Goal: Transaction & Acquisition: Purchase product/service

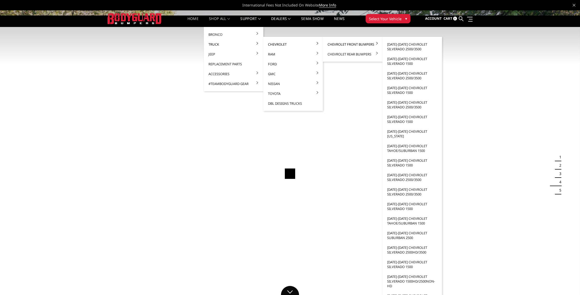
scroll to position [0, 0]
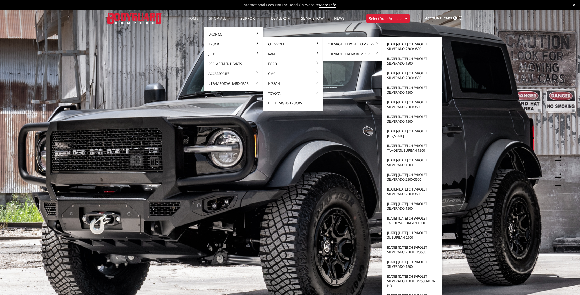
click at [399, 45] on link "[DATE]-[DATE] Chevrolet Silverado 2500/3500" at bounding box center [411, 46] width 55 height 14
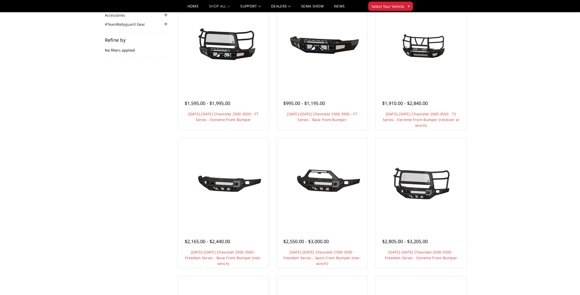
scroll to position [65, 0]
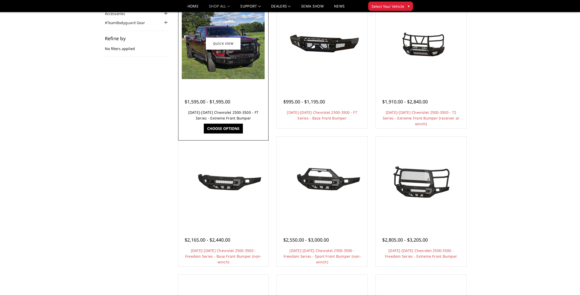
click at [207, 113] on link "[DATE]-[DATE] Chevrolet 2500-3500 - FT Series - Extreme Front Bumper" at bounding box center [223, 115] width 70 height 11
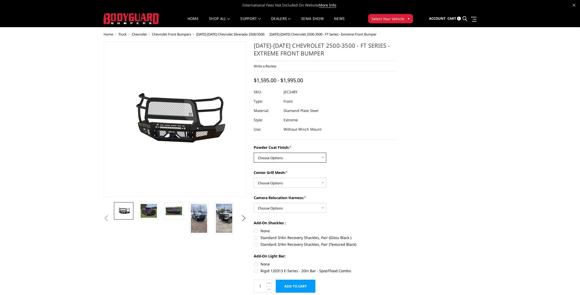
click at [309, 161] on select "Choose Options Bare Metal Gloss Black Powder Coat Textured Black Powder Coat" at bounding box center [290, 157] width 72 height 10
select select "3278"
click at [254, 152] on select "Choose Options Bare Metal Gloss Black Powder Coat Textured Black Powder Coat" at bounding box center [290, 157] width 72 height 10
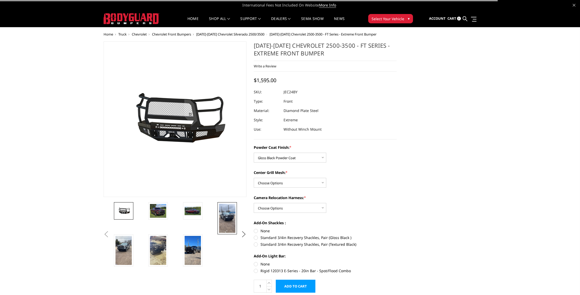
click at [220, 222] on img at bounding box center [227, 217] width 16 height 29
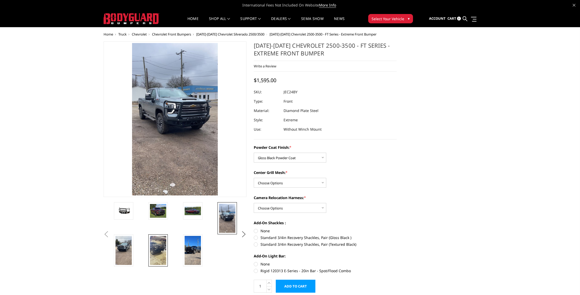
click at [158, 251] on img at bounding box center [158, 250] width 16 height 29
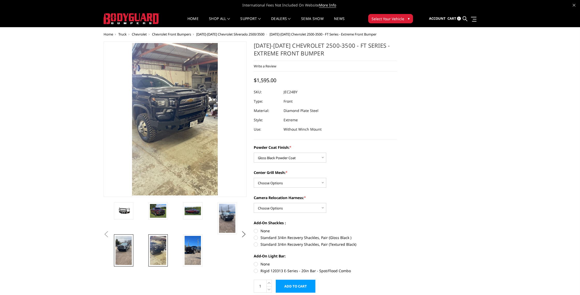
click at [129, 253] on img at bounding box center [123, 250] width 16 height 29
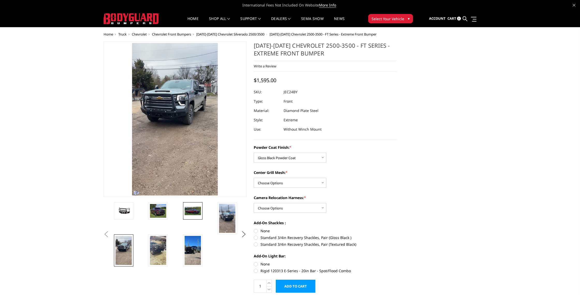
click at [191, 208] on img at bounding box center [193, 210] width 16 height 9
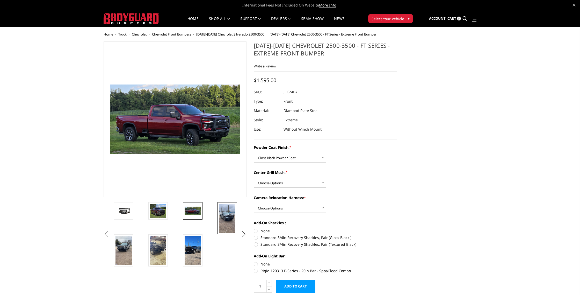
click at [235, 220] on link at bounding box center [226, 218] width 19 height 32
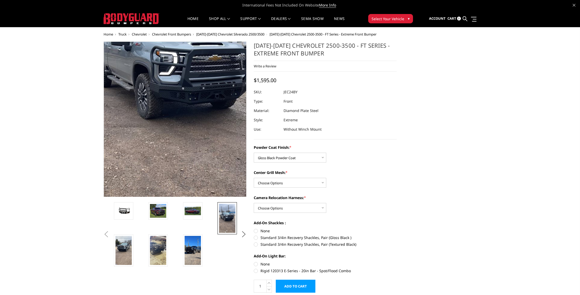
click at [175, 148] on img at bounding box center [175, 86] width 186 height 331
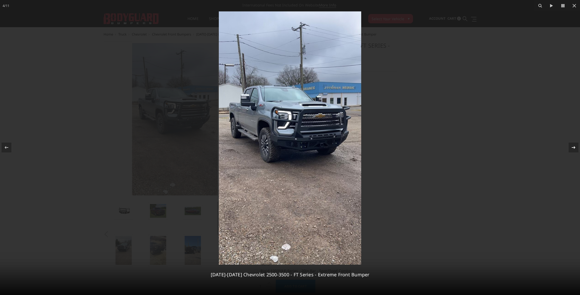
click at [572, 147] on icon at bounding box center [574, 147] width 4 height 3
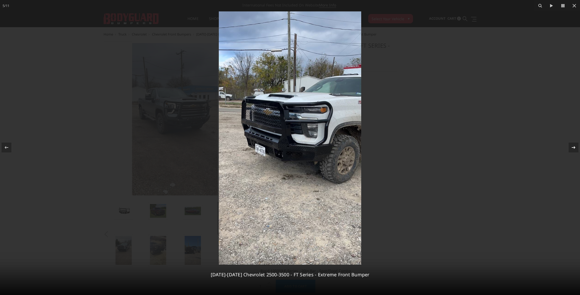
click at [574, 150] on div at bounding box center [573, 147] width 10 height 10
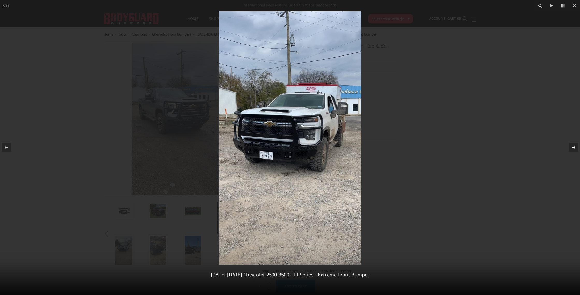
click at [574, 150] on div at bounding box center [573, 147] width 10 height 10
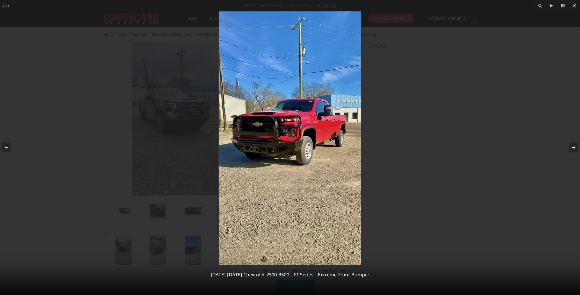
click at [574, 150] on div at bounding box center [573, 147] width 10 height 10
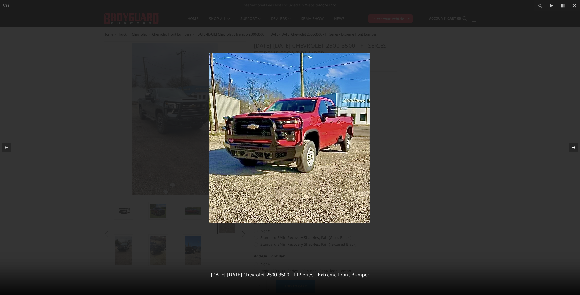
click at [574, 150] on div at bounding box center [573, 147] width 10 height 10
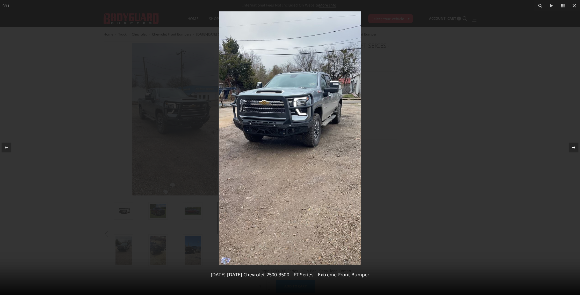
click at [573, 146] on icon at bounding box center [573, 147] width 6 height 6
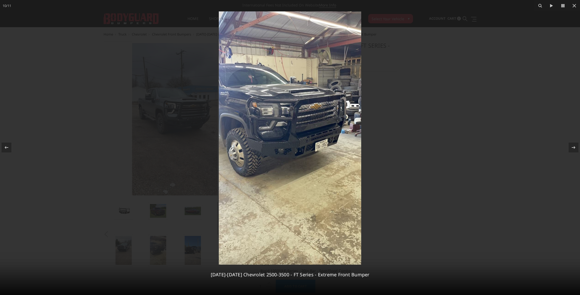
click at [71, 185] on div at bounding box center [290, 147] width 580 height 295
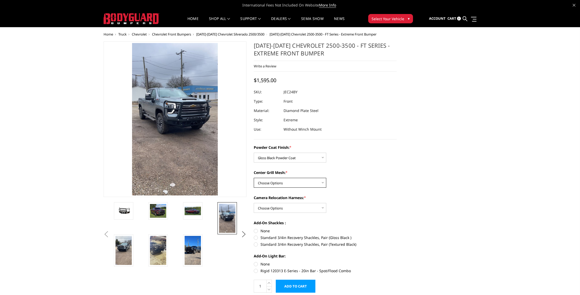
click at [321, 184] on select "Choose Options WITH Expanded Metal in Center Grill WITHOUT Expanded Metal in Ce…" at bounding box center [290, 183] width 72 height 10
select select "3280"
click at [254, 178] on select "Choose Options WITH Expanded Metal in Center Grill WITHOUT Expanded Metal in Ce…" at bounding box center [290, 183] width 72 height 10
click at [323, 209] on select "Choose Options WITH Camera Relocation Harness WITHOUT Camera Relocation Harness" at bounding box center [290, 208] width 72 height 10
select select "3282"
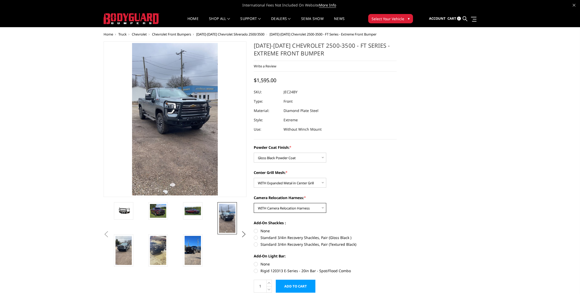
click at [254, 203] on select "Choose Options WITH Camera Relocation Harness WITHOUT Camera Relocation Harness" at bounding box center [290, 208] width 72 height 10
